Goal: Information Seeking & Learning: Find specific fact

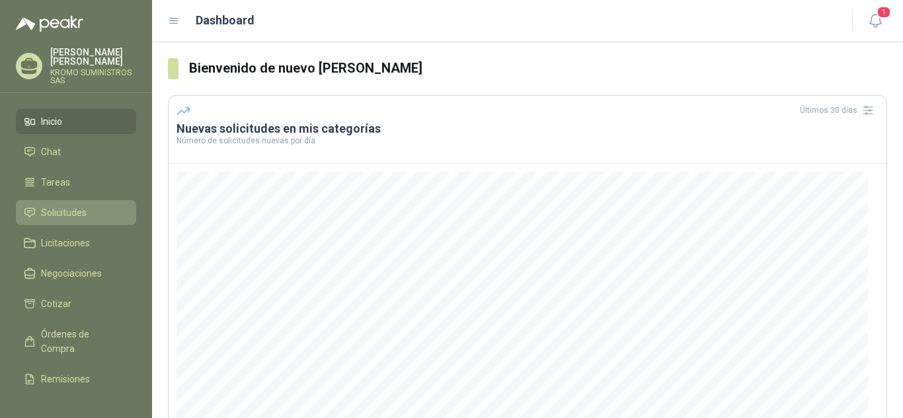
click at [69, 206] on span "Solicitudes" at bounding box center [64, 213] width 46 height 15
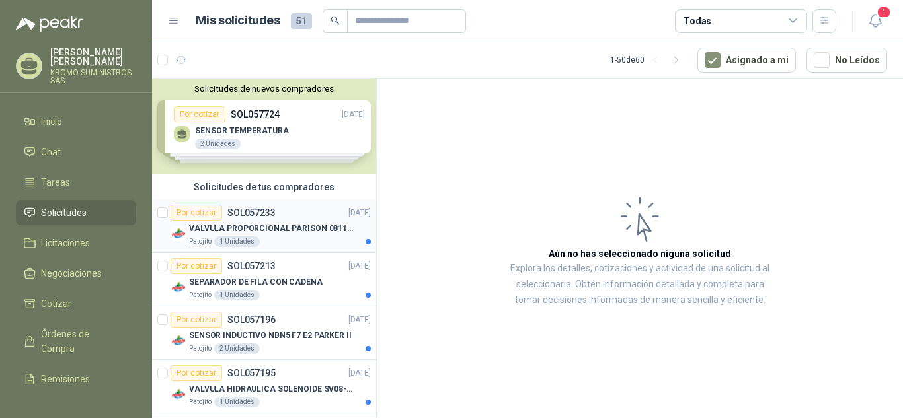
click at [282, 240] on div "Patojito 1 Unidades" at bounding box center [280, 242] width 182 height 11
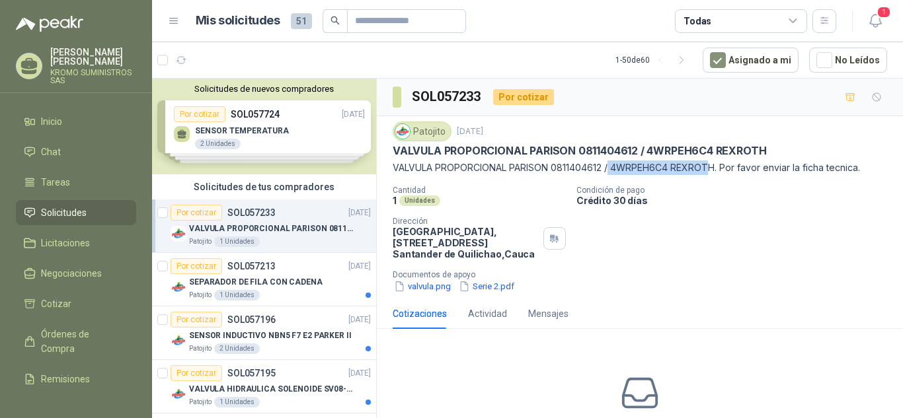
drag, startPoint x: 611, startPoint y: 167, endPoint x: 710, endPoint y: 165, distance: 98.5
click at [710, 165] on p "VALVULA PROPORCIONAL PARISON 0811404612 / 4WRPEH6C4 REXROTH. Por favor enviar l…" at bounding box center [640, 168] width 494 height 15
drag, startPoint x: 721, startPoint y: 164, endPoint x: 612, endPoint y: 174, distance: 109.5
click at [612, 174] on p "VALVULA PROPORCIONAL PARISON 0811404612 / 4WRPEH6C4 REXROTH. Por favor enviar l…" at bounding box center [640, 168] width 494 height 15
copy p "4WRPEH6C4 REXROTH."
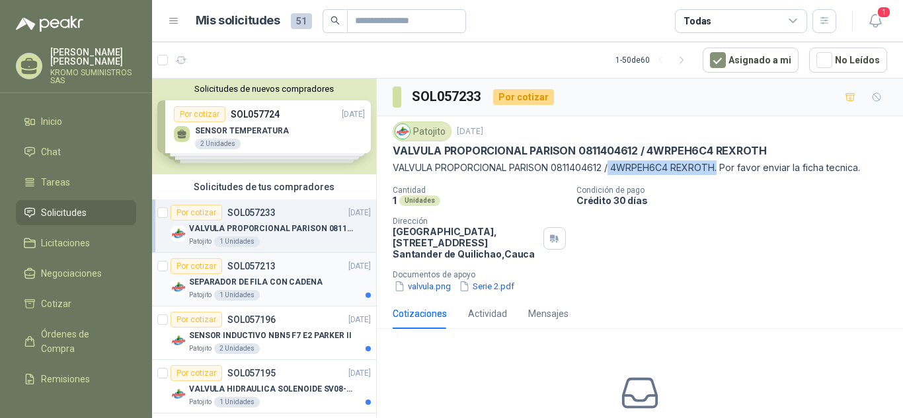
click at [278, 285] on p "SEPARADOR DE FILA CON CADENA" at bounding box center [256, 282] width 134 height 13
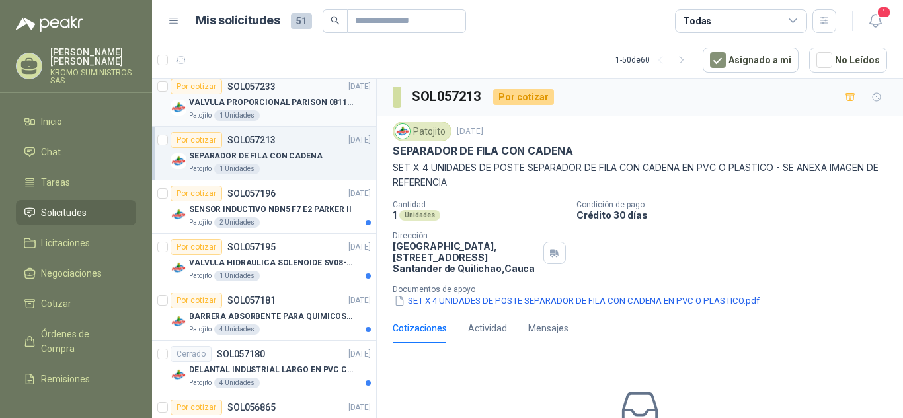
scroll to position [132, 0]
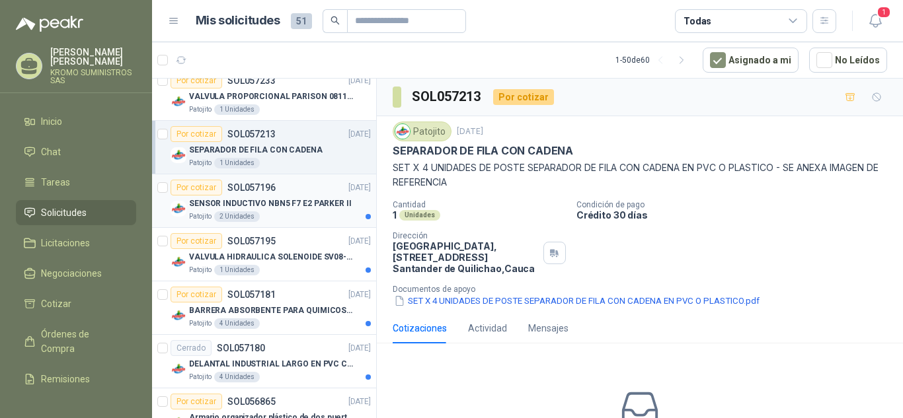
click at [297, 200] on p "SENSOR INDUCTIVO NBN5 F7 E2 PARKER II" at bounding box center [270, 204] width 163 height 13
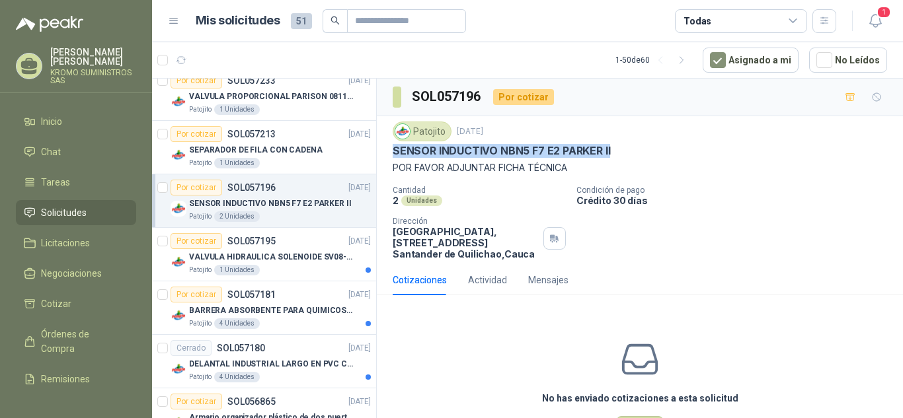
drag, startPoint x: 618, startPoint y: 146, endPoint x: 382, endPoint y: 158, distance: 236.3
click at [382, 158] on div "Patojito 24 sept, 2025 SENSOR INDUCTIVO NBN5 F7 E2 PARKER II POR FAVOR ADJUNTAR…" at bounding box center [640, 190] width 526 height 149
copy p "SENSOR INDUCTIVO NBN5 F7 E2 PARKER II"
